Goal: Transaction & Acquisition: Obtain resource

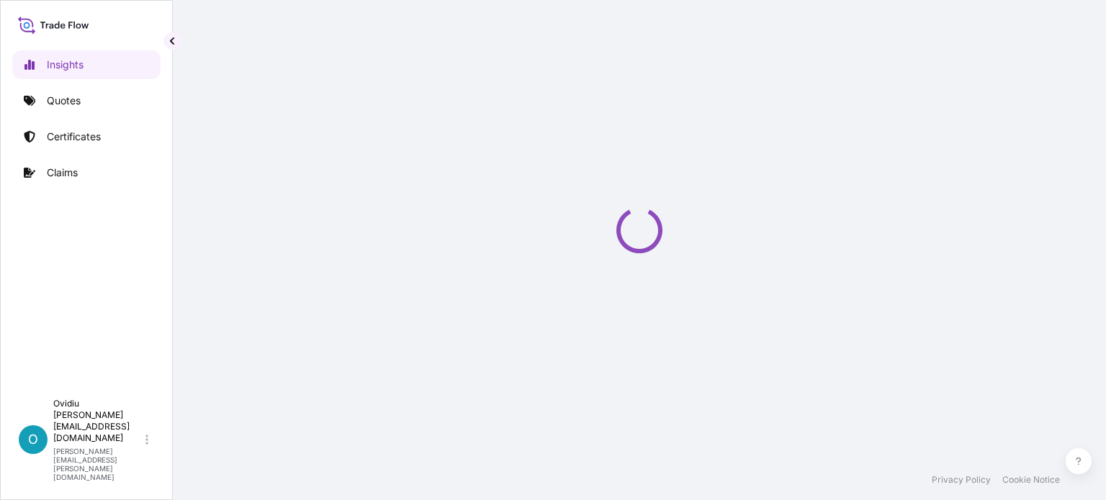
select select "2025"
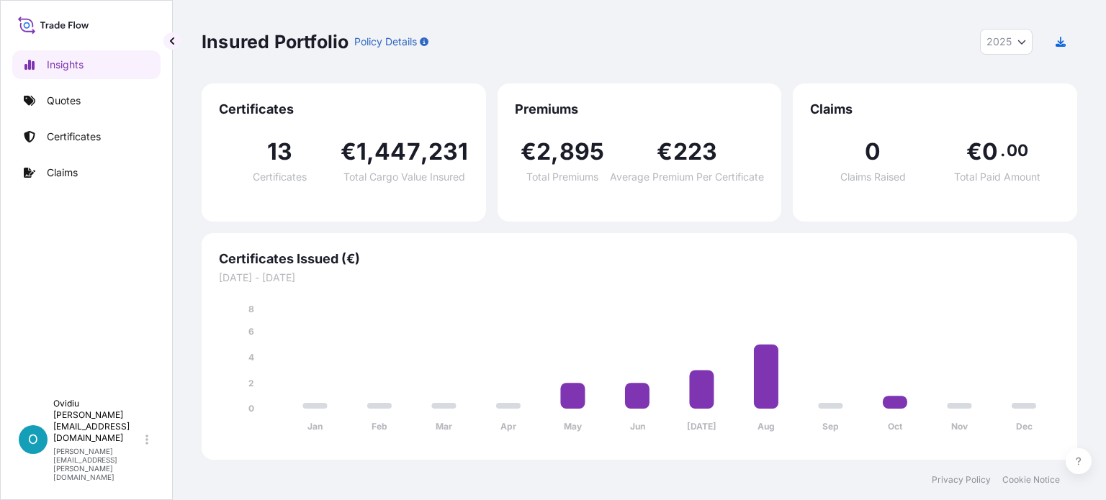
click at [282, 167] on div "13 Certificates" at bounding box center [280, 161] width 122 height 42
click at [72, 132] on p "Certificates" at bounding box center [74, 137] width 54 height 14
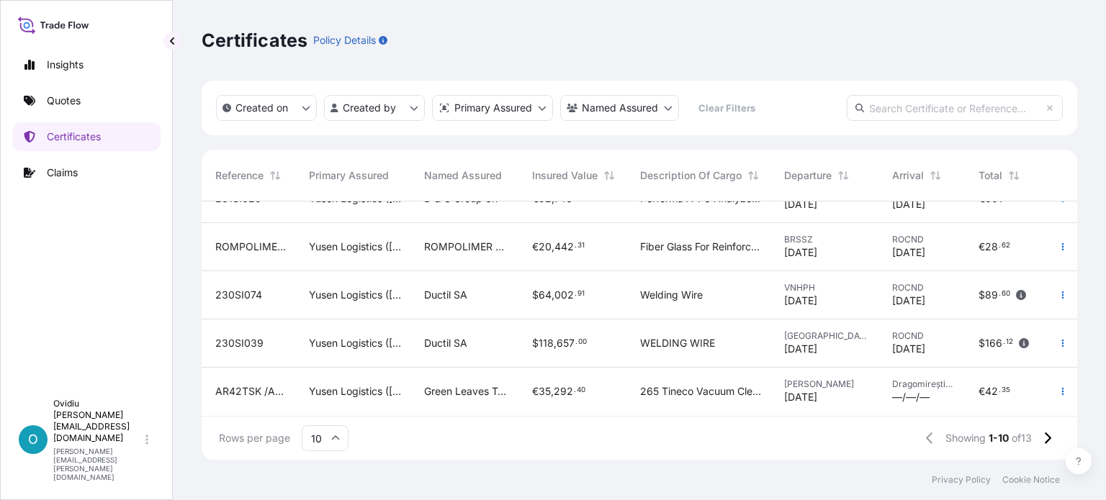
scroll to position [279, 0]
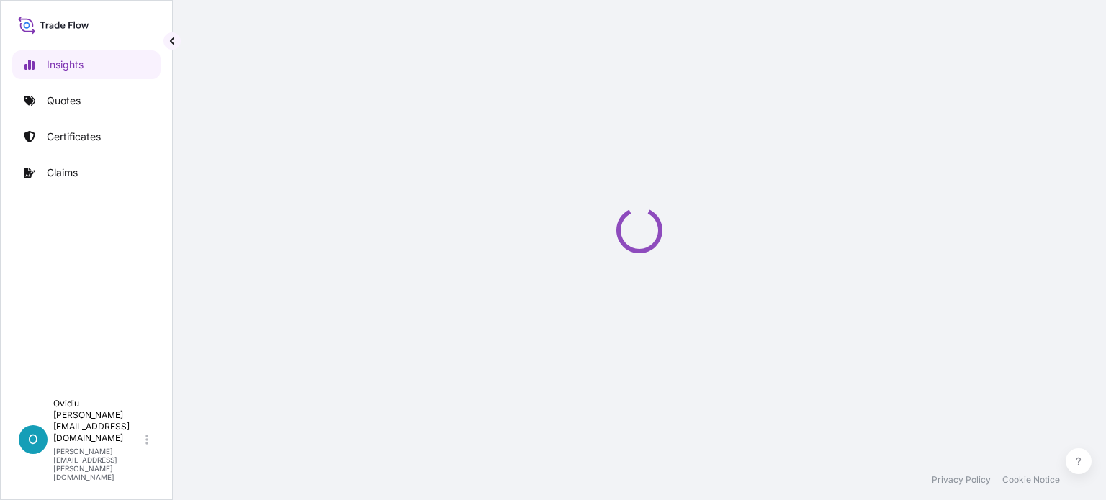
select select "2025"
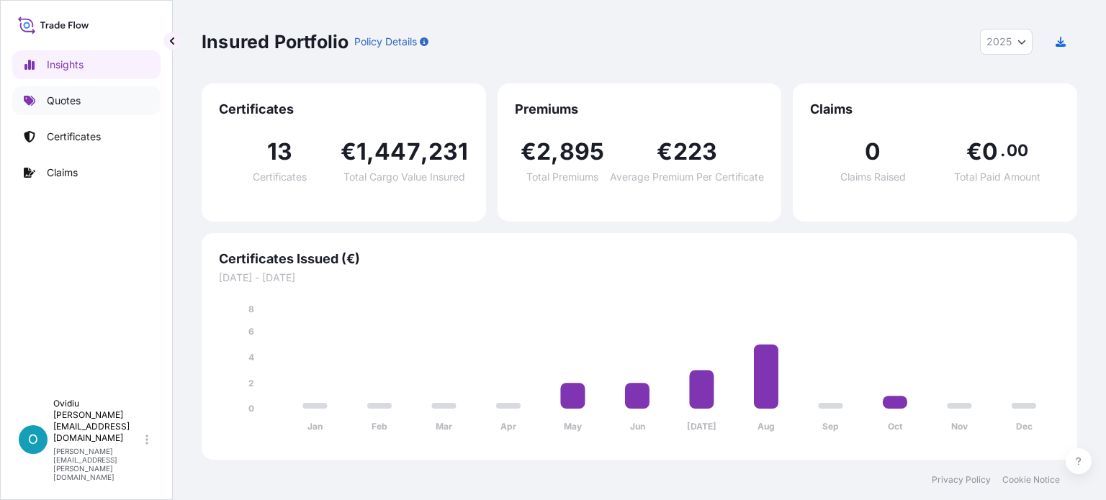
click at [71, 105] on p "Quotes" at bounding box center [64, 101] width 34 height 14
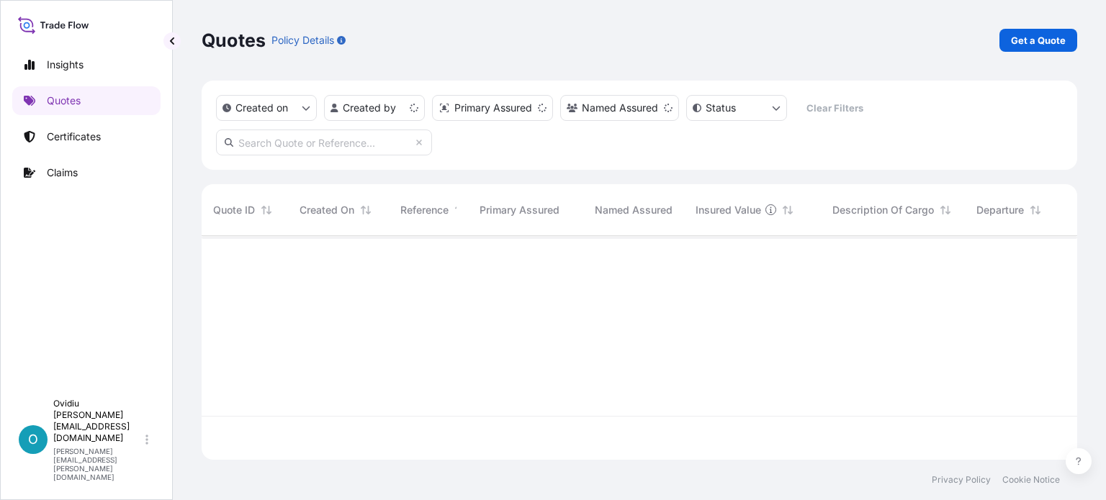
scroll to position [221, 864]
click at [1052, 45] on p "Get a Quote" at bounding box center [1038, 40] width 55 height 14
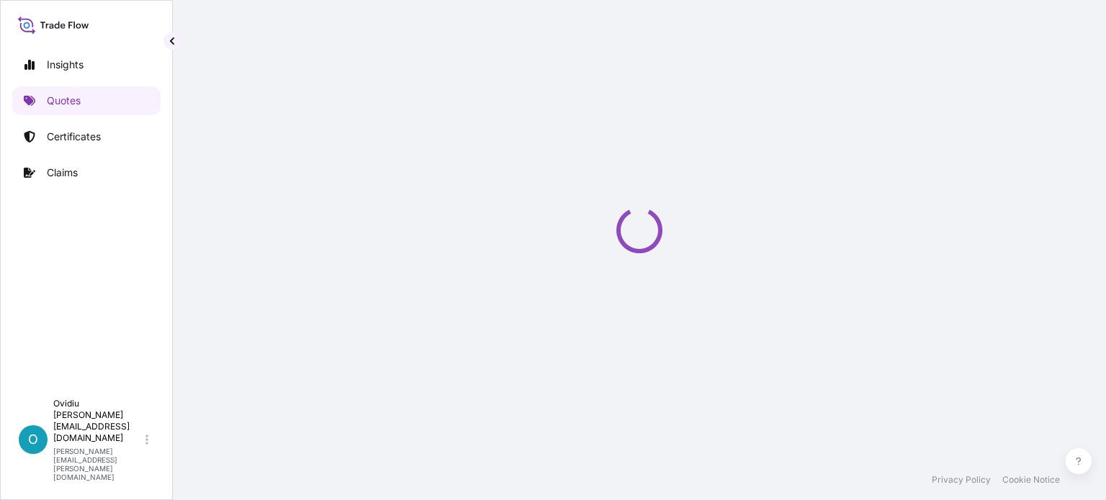
select select "Sea"
select select "21"
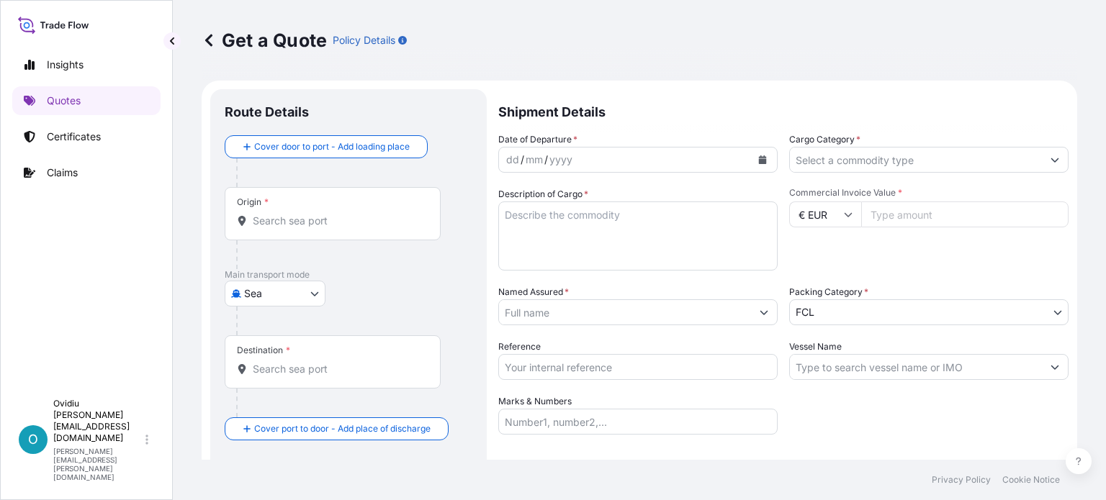
scroll to position [23, 0]
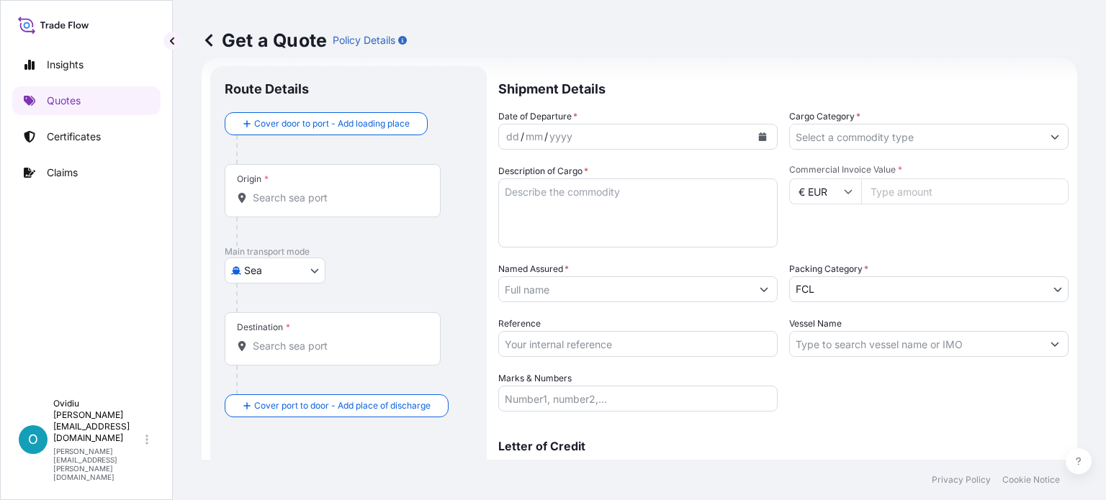
click at [263, 268] on body "Insights Quotes Certificates Claims O Ovidiu [EMAIL_ADDRESS][DOMAIN_NAME] [DOMA…" at bounding box center [553, 250] width 1106 height 500
click at [381, 286] on div at bounding box center [354, 298] width 236 height 29
click at [441, 305] on div at bounding box center [354, 298] width 236 height 29
click at [84, 137] on p "Certificates" at bounding box center [74, 137] width 54 height 14
